Goal: Task Accomplishment & Management: Complete application form

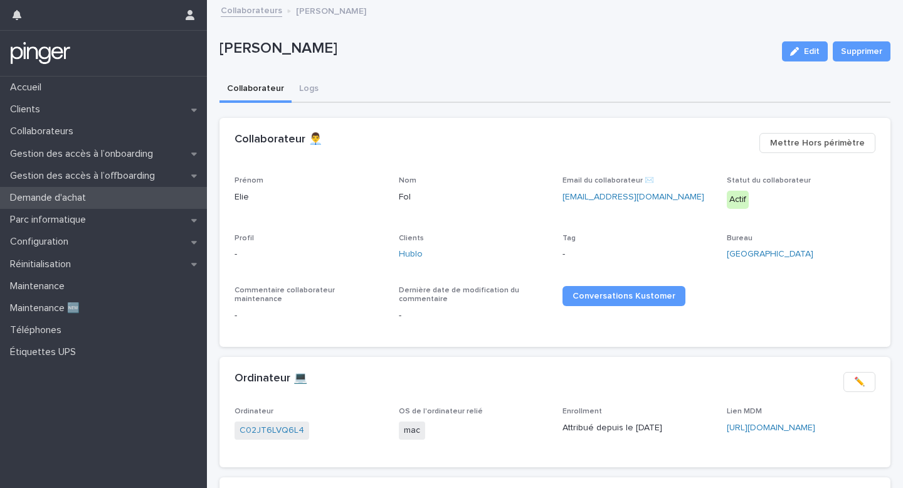
click at [155, 204] on div "Demande d'achat" at bounding box center [103, 198] width 207 height 22
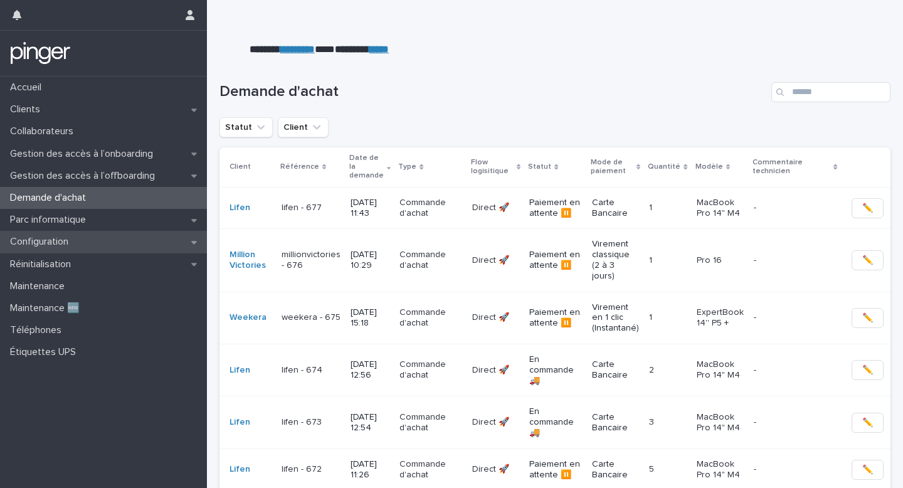
click at [149, 251] on div "Configuration" at bounding box center [103, 242] width 207 height 22
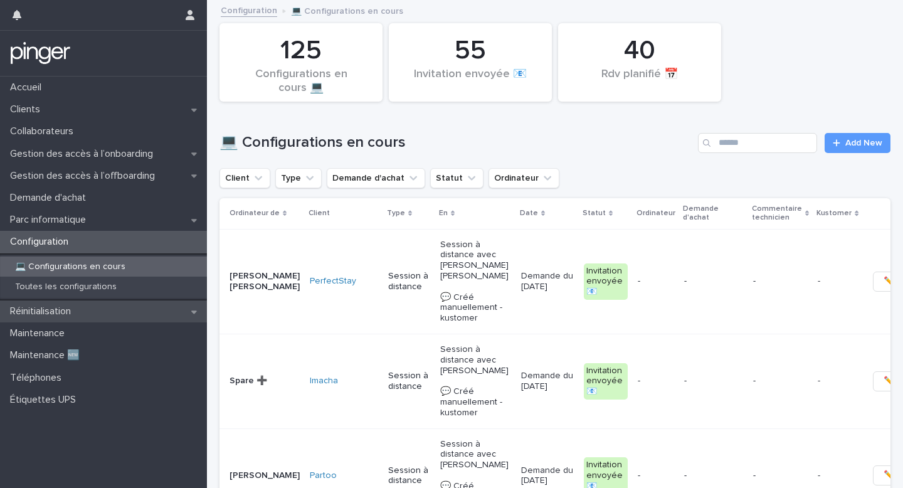
click at [169, 312] on div "Réinitialisation" at bounding box center [103, 311] width 207 height 22
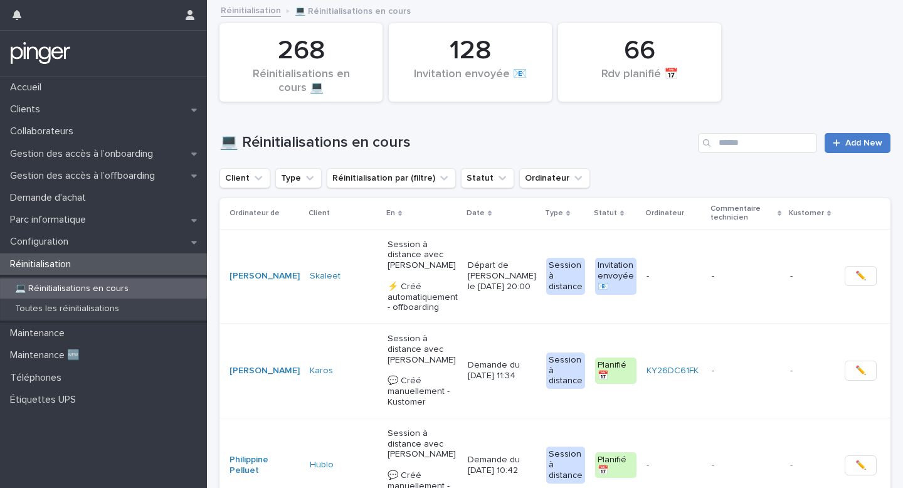
click at [878, 135] on link "Add New" at bounding box center [857, 143] width 66 height 20
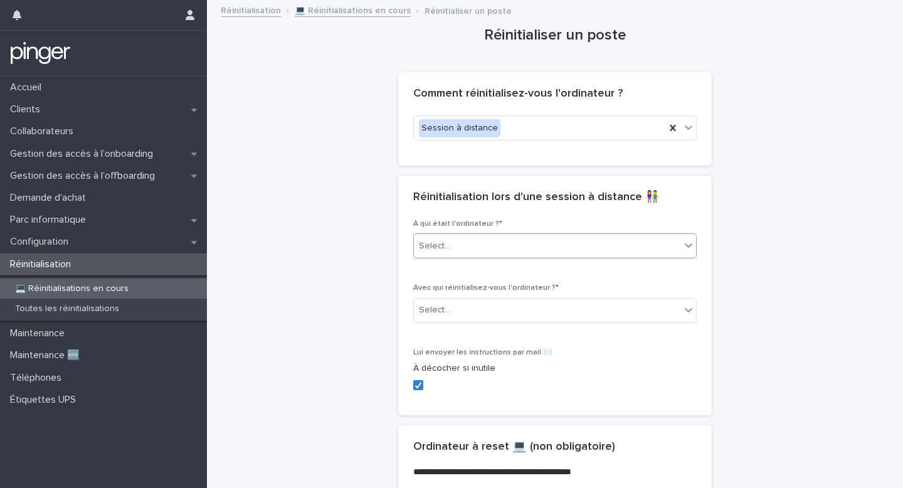
click at [498, 251] on div "Select..." at bounding box center [547, 246] width 266 height 21
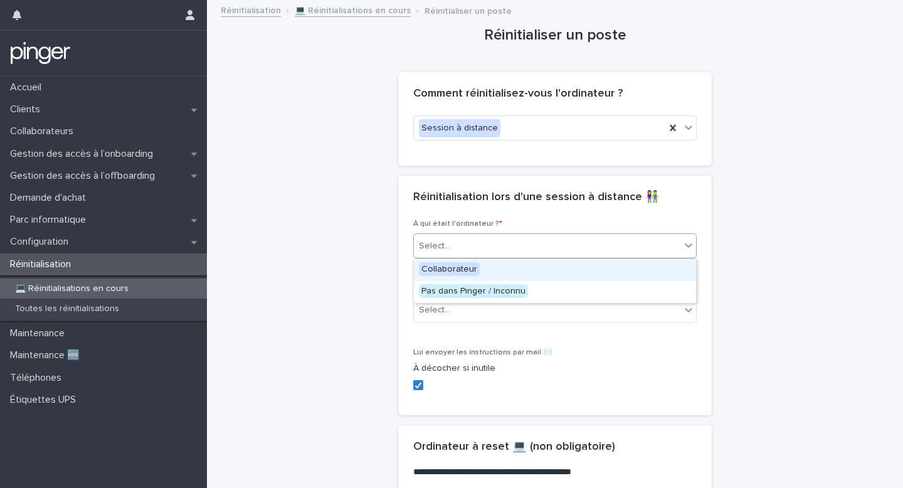
click at [492, 261] on div "Collaborateur" at bounding box center [555, 270] width 282 height 22
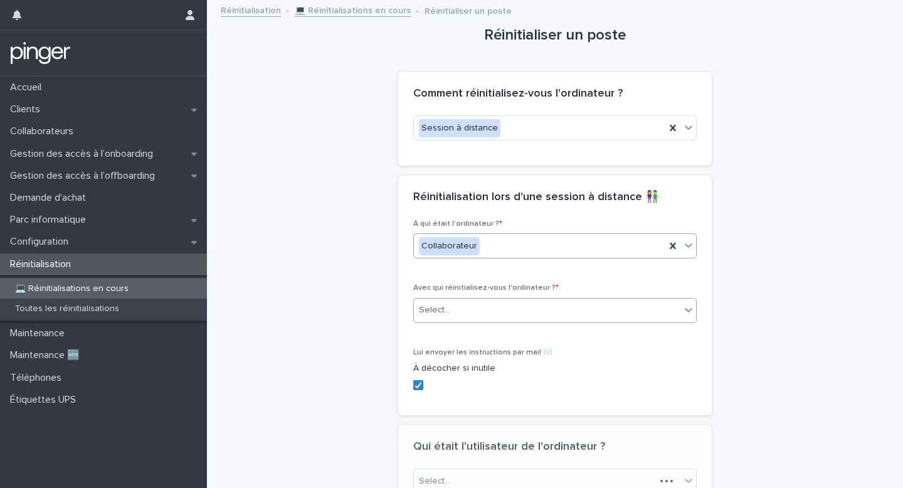
click at [466, 305] on div "Select..." at bounding box center [547, 310] width 266 height 21
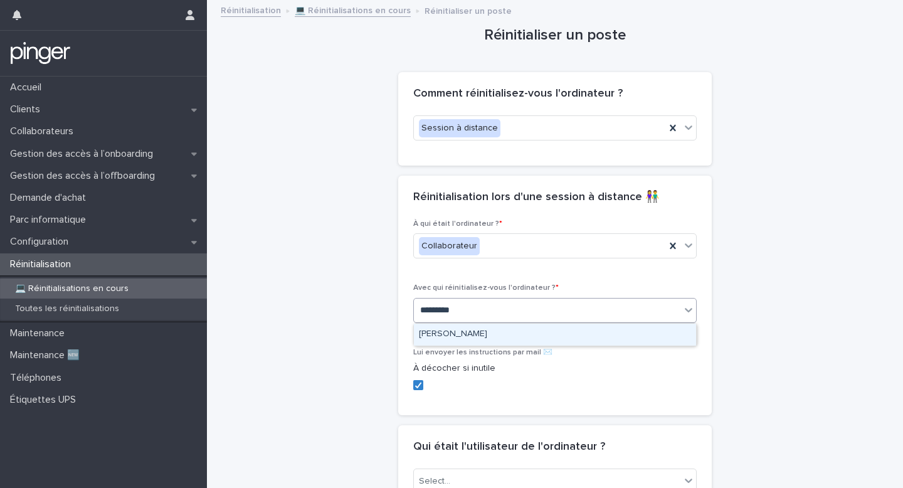
type input "**********"
click at [486, 330] on div "[PERSON_NAME]" at bounding box center [555, 334] width 282 height 22
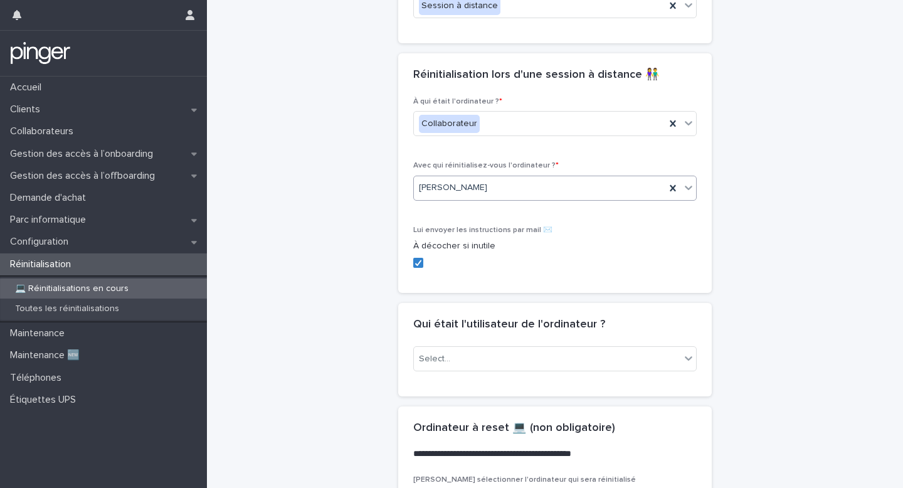
scroll to position [128, 0]
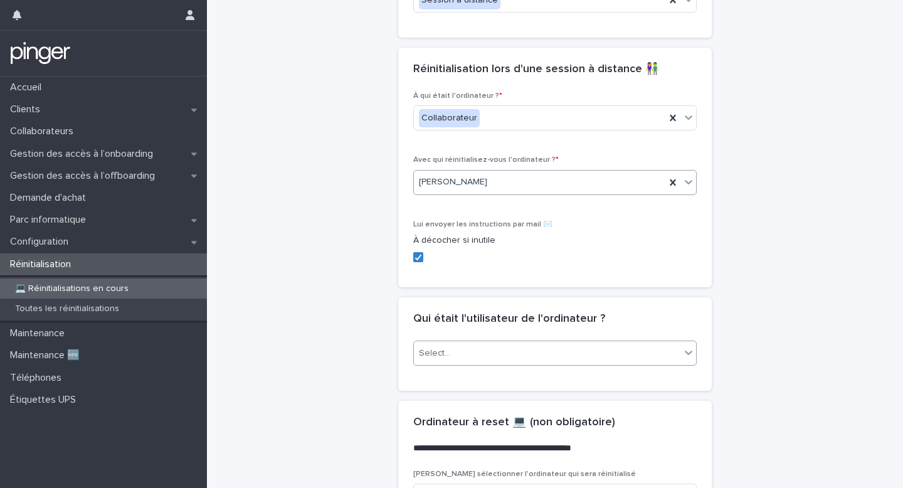
click at [479, 351] on div "Select..." at bounding box center [547, 353] width 266 height 21
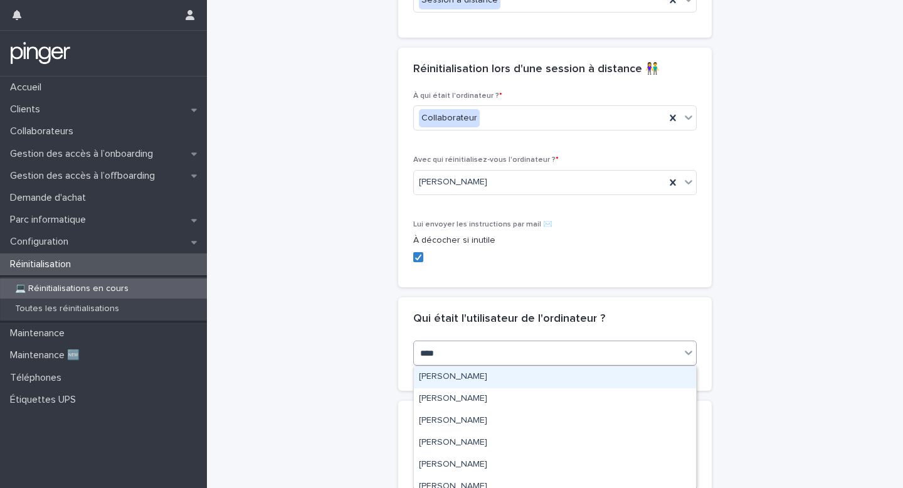
type input "*****"
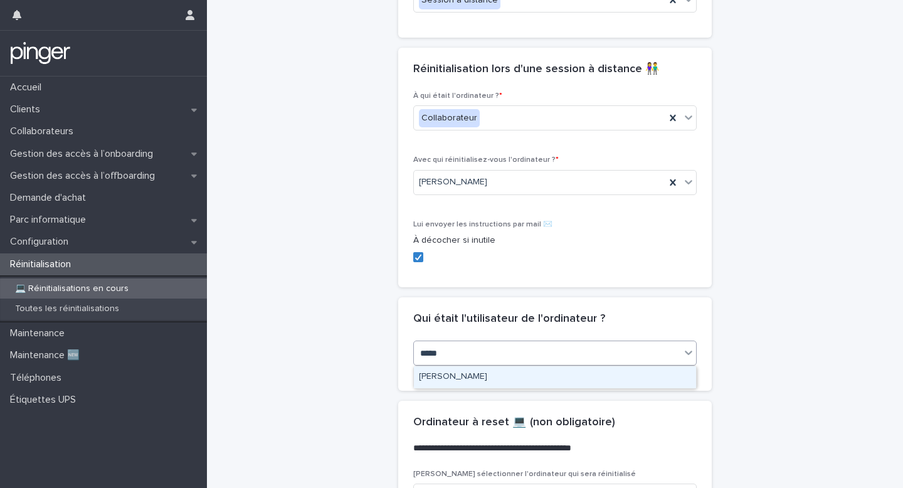
click at [494, 369] on div "[PERSON_NAME]" at bounding box center [555, 377] width 282 height 22
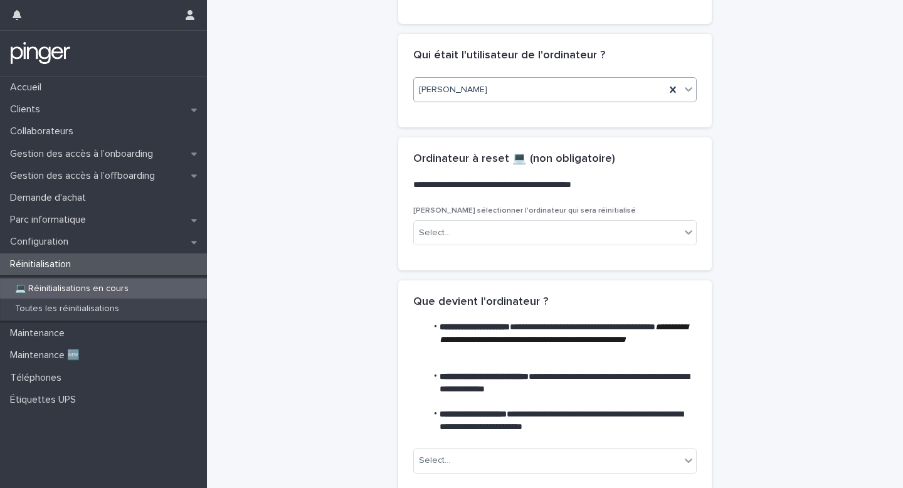
scroll to position [495, 0]
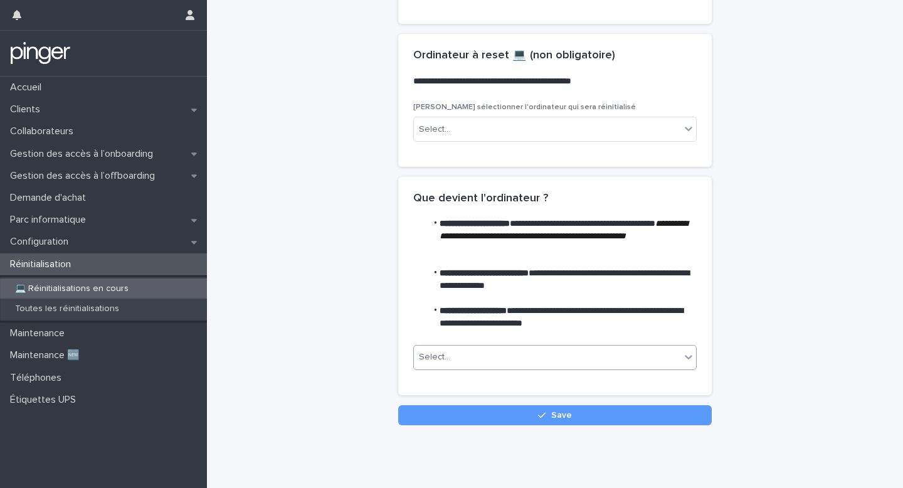
click at [501, 347] on div "Select..." at bounding box center [547, 357] width 266 height 21
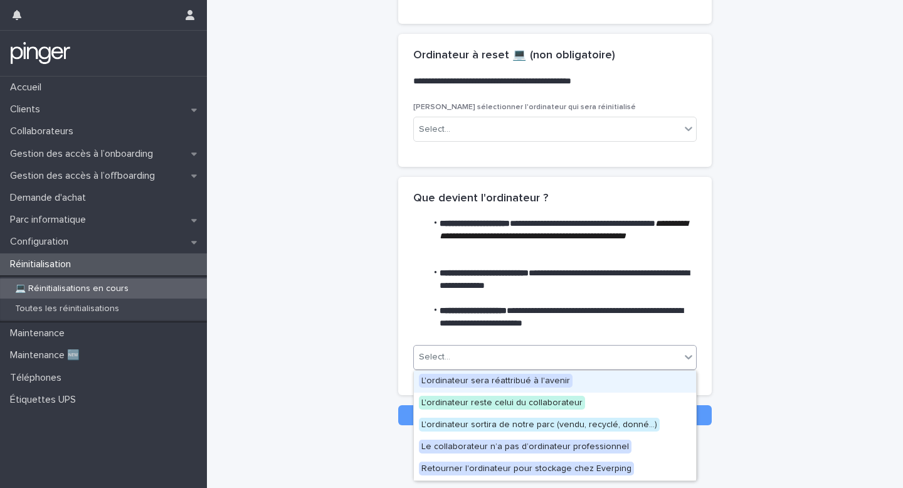
click at [475, 374] on span "L'ordinateur sera réattribué à l'avenir" at bounding box center [496, 381] width 154 height 14
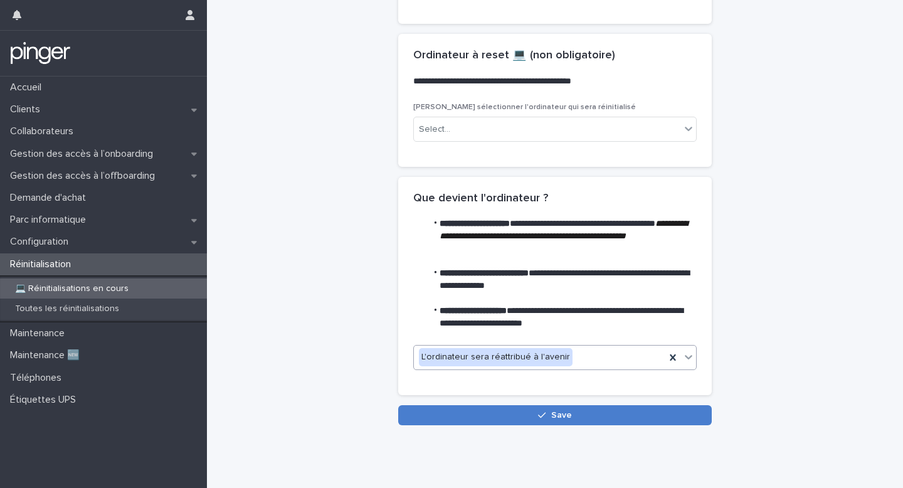
click at [471, 409] on button "Save" at bounding box center [554, 415] width 313 height 20
